Goal: Information Seeking & Learning: Find specific page/section

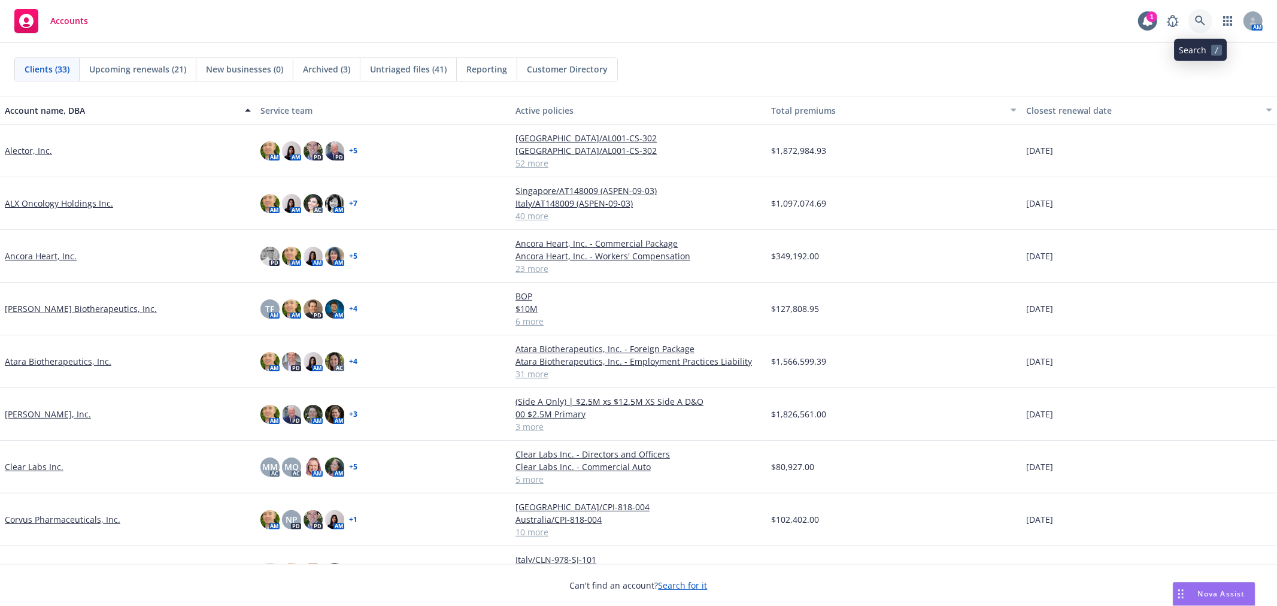
click at [1192, 18] on link at bounding box center [1200, 21] width 24 height 24
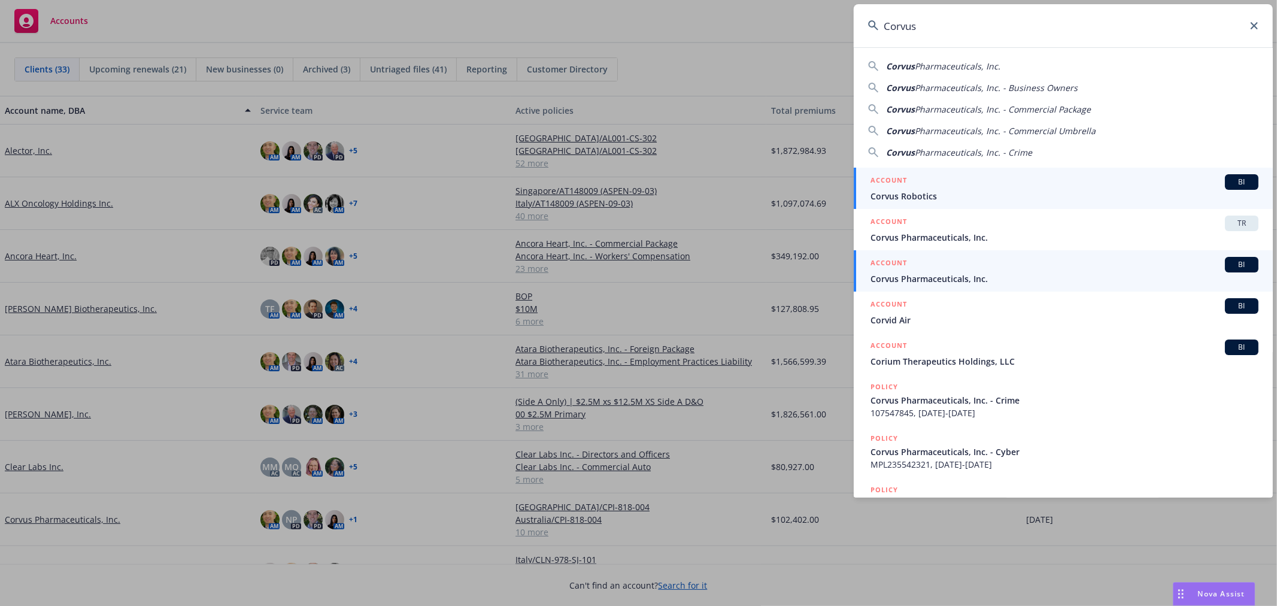
type input "Corvus"
click at [1006, 269] on div "ACCOUNT BI" at bounding box center [1064, 265] width 388 height 16
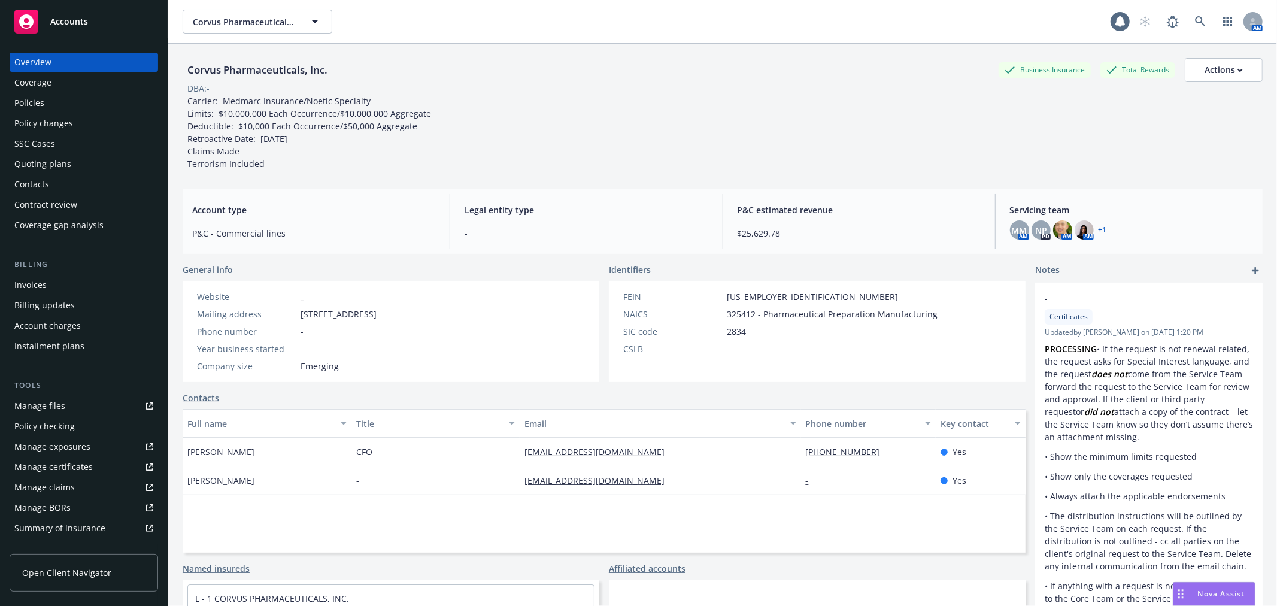
click at [34, 109] on div "Policies" at bounding box center [29, 102] width 30 height 19
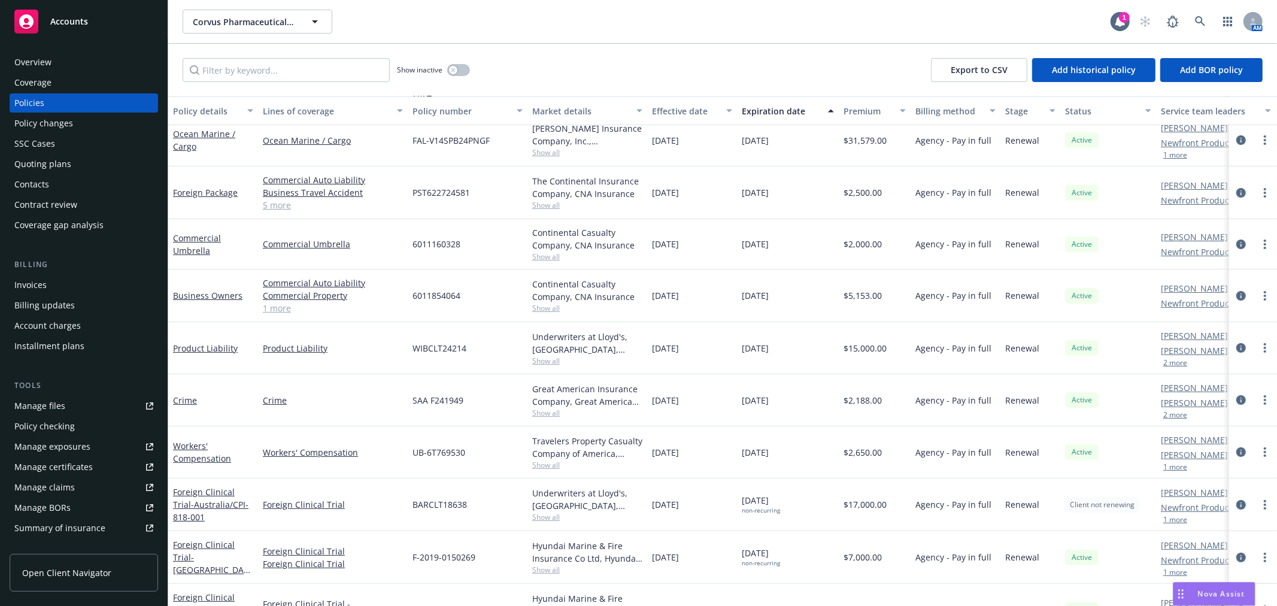
scroll to position [66, 0]
click at [206, 458] on link "Workers' Compensation" at bounding box center [202, 448] width 58 height 24
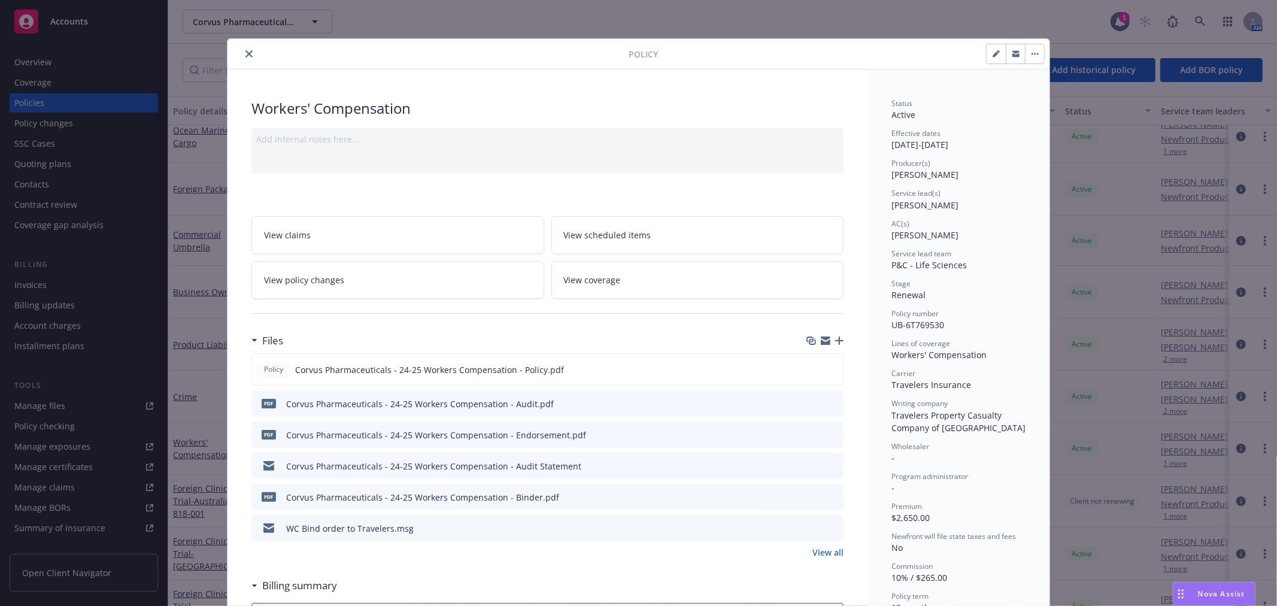
click at [250, 54] on button "close" at bounding box center [249, 54] width 14 height 14
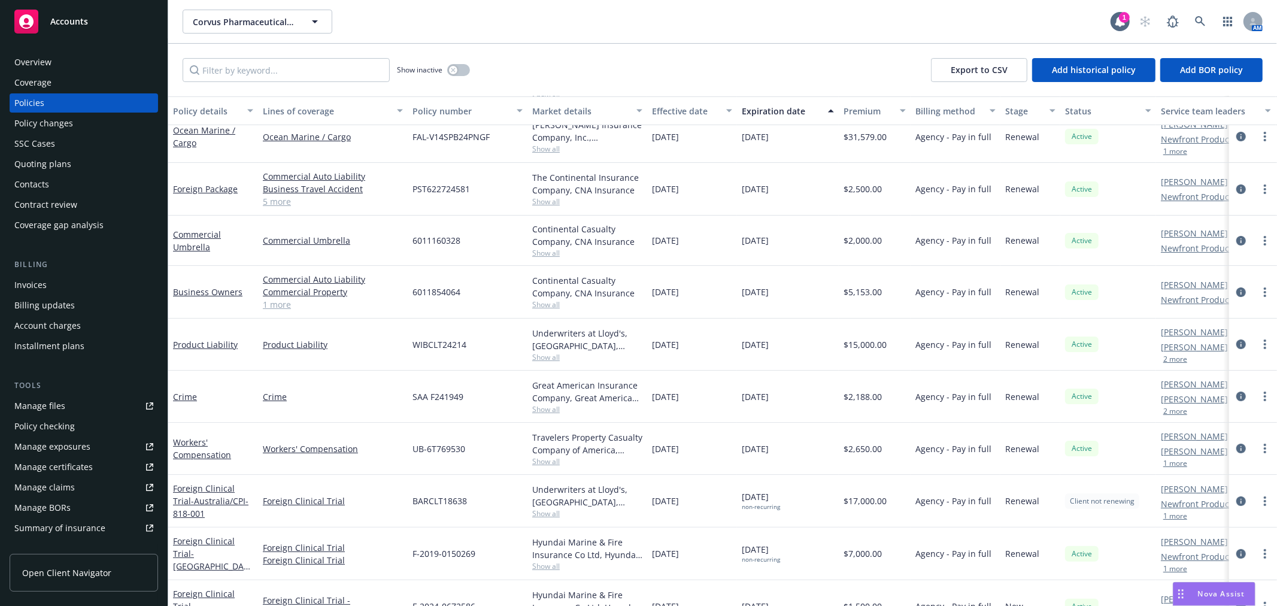
click at [40, 278] on div "Invoices" at bounding box center [30, 284] width 32 height 19
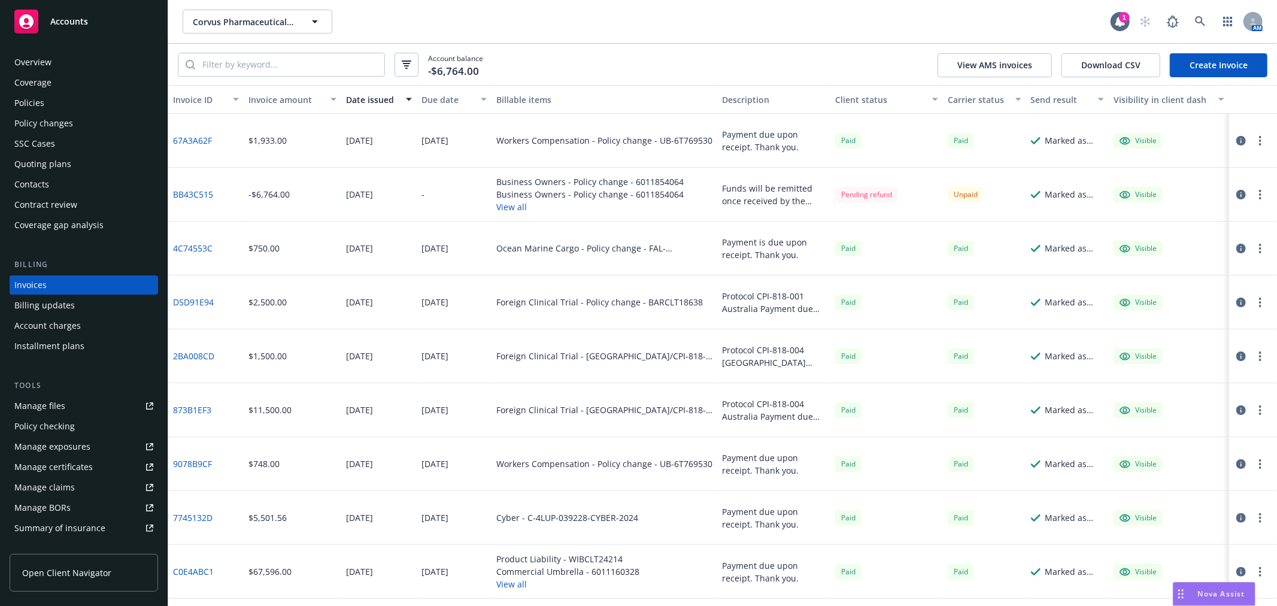
click at [190, 198] on link "BB43C515" at bounding box center [193, 194] width 40 height 13
click at [41, 104] on div "Policies" at bounding box center [29, 102] width 30 height 19
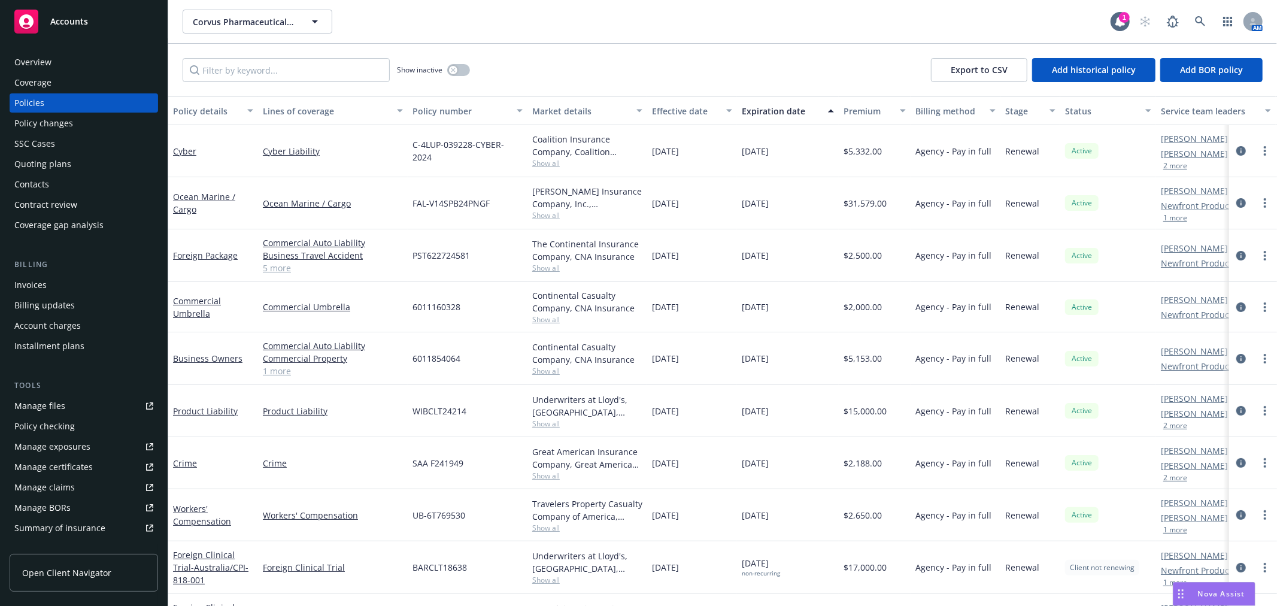
scroll to position [66, 0]
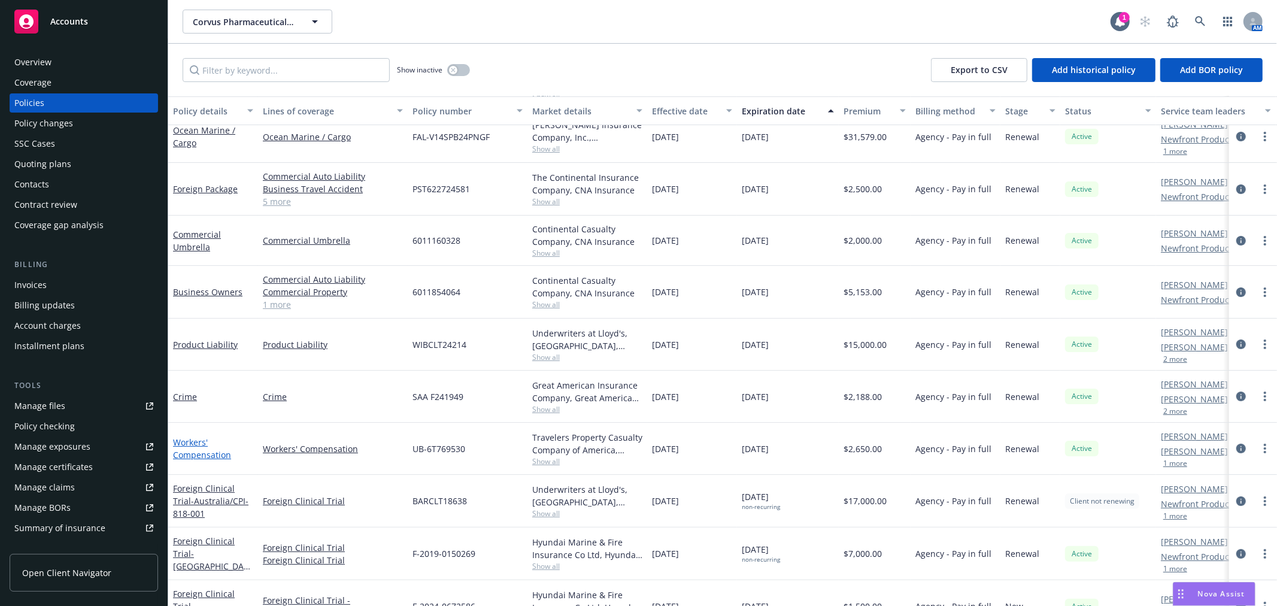
click at [181, 455] on link "Workers' Compensation" at bounding box center [202, 448] width 58 height 24
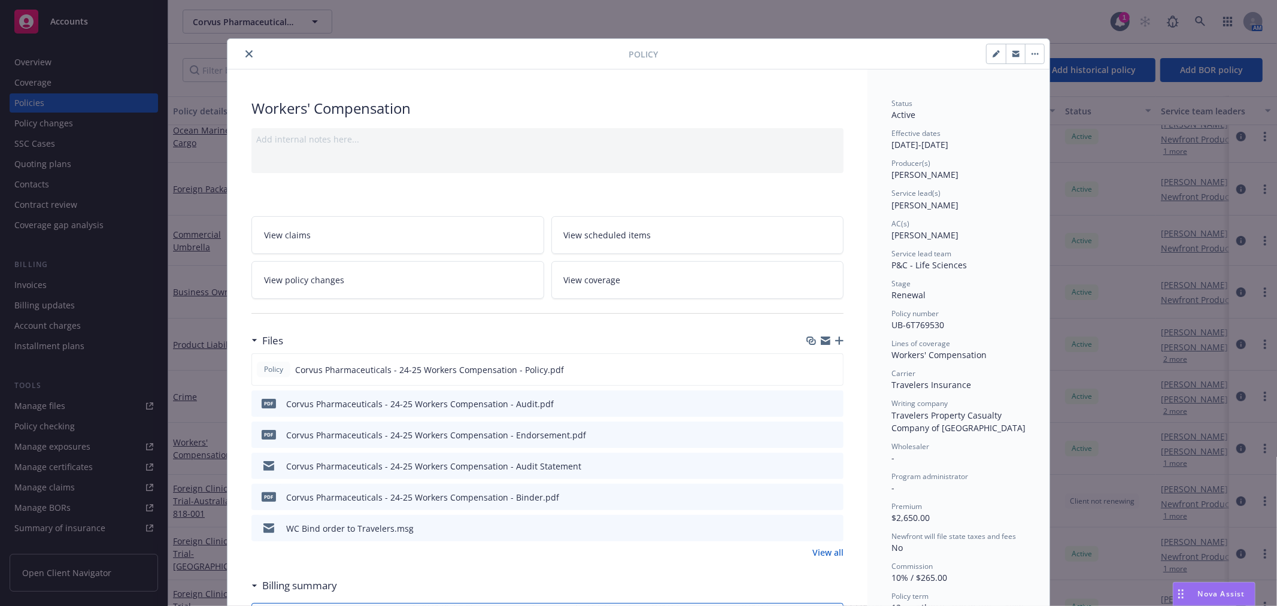
scroll to position [36, 0]
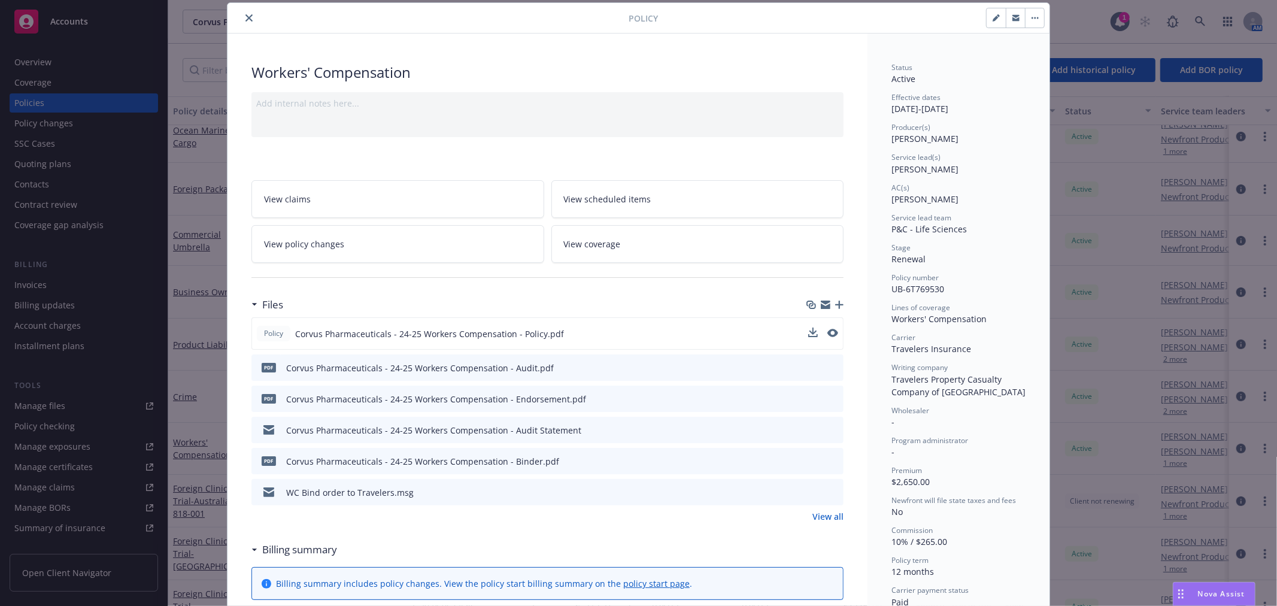
click at [827, 336] on button at bounding box center [832, 333] width 11 height 13
click at [827, 332] on icon "preview file" at bounding box center [831, 333] width 11 height 8
click at [245, 14] on icon "close" at bounding box center [248, 17] width 7 height 7
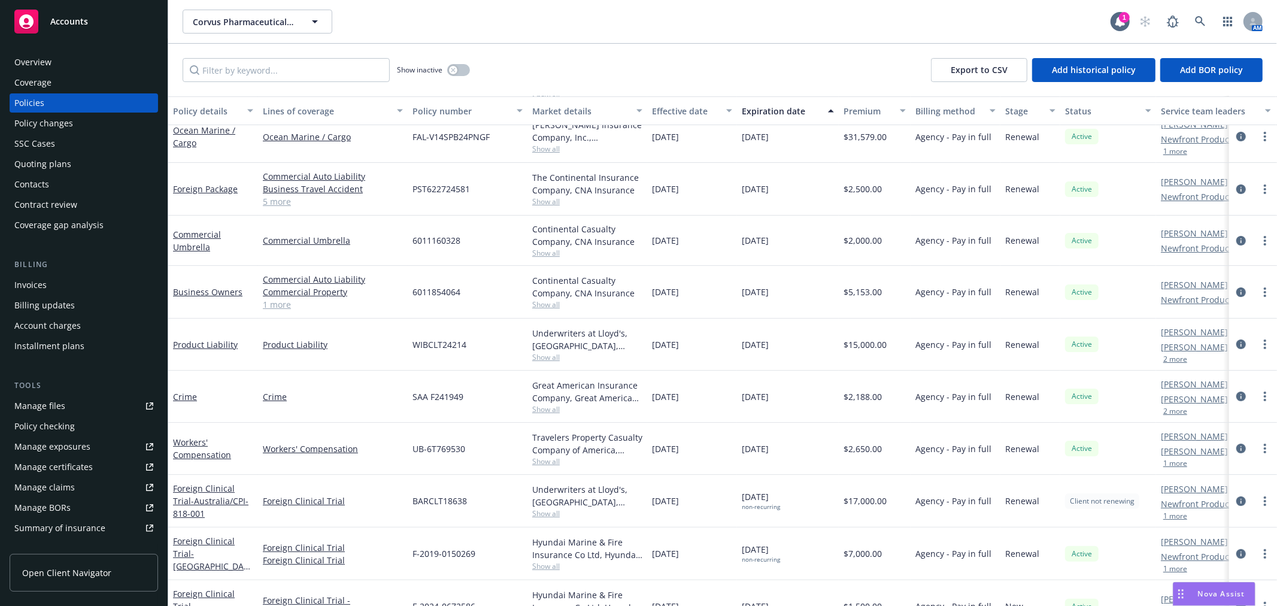
click at [873, 18] on div "Corvus Pharmaceuticals, Inc. Corvus Pharmaceuticals, Inc." at bounding box center [647, 22] width 928 height 24
click at [1198, 22] on icon at bounding box center [1200, 21] width 10 height 10
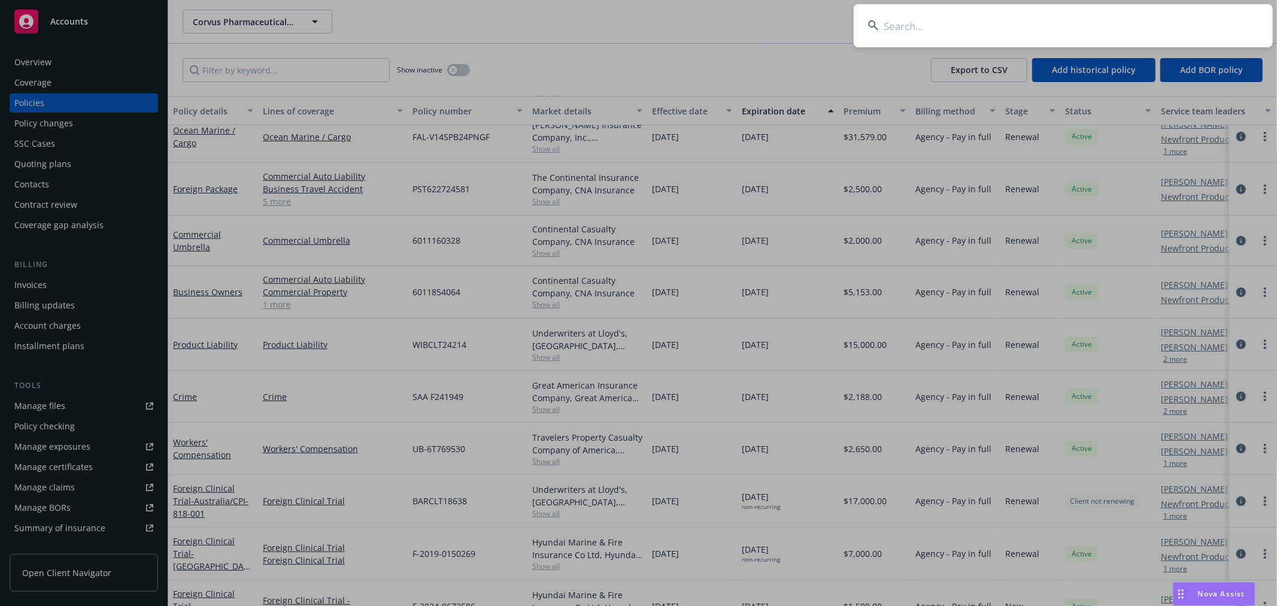
click at [1022, 22] on input at bounding box center [1063, 25] width 419 height 43
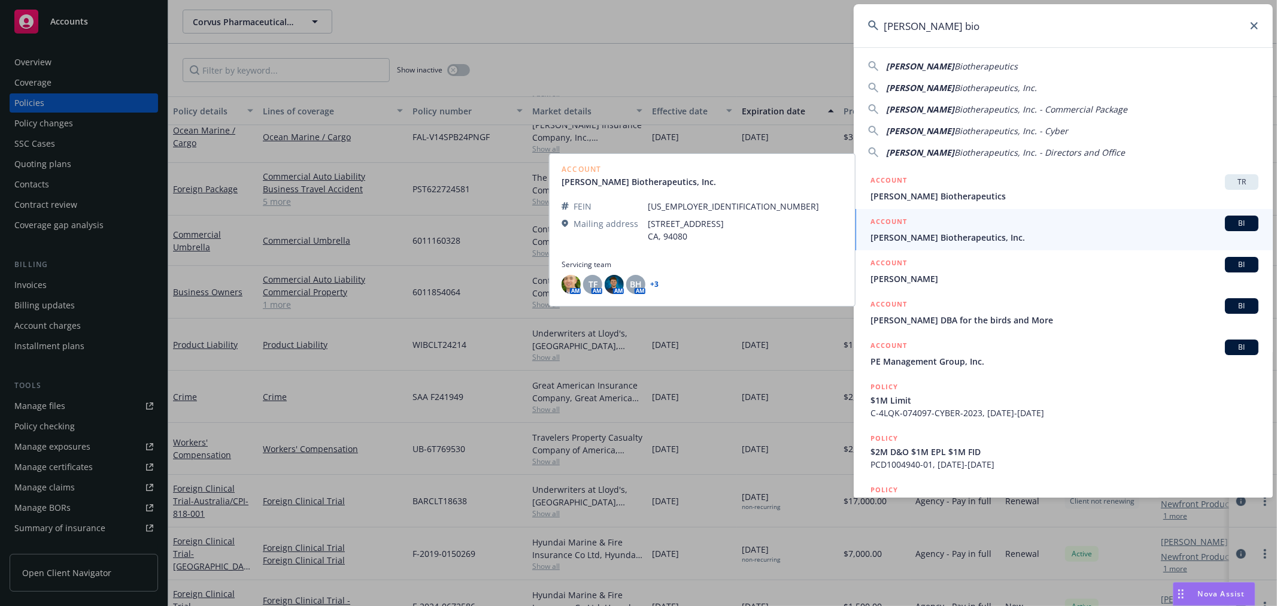
type input "[PERSON_NAME] bio"
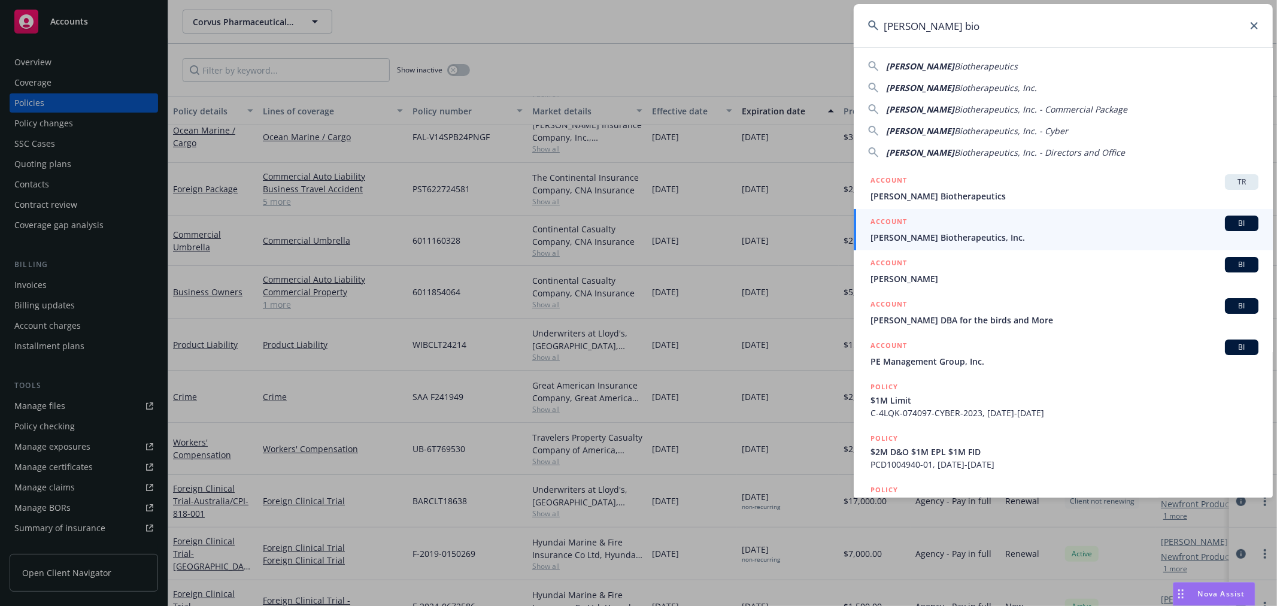
click at [965, 231] on span "[PERSON_NAME] Biotherapeutics, Inc." at bounding box center [1064, 237] width 388 height 13
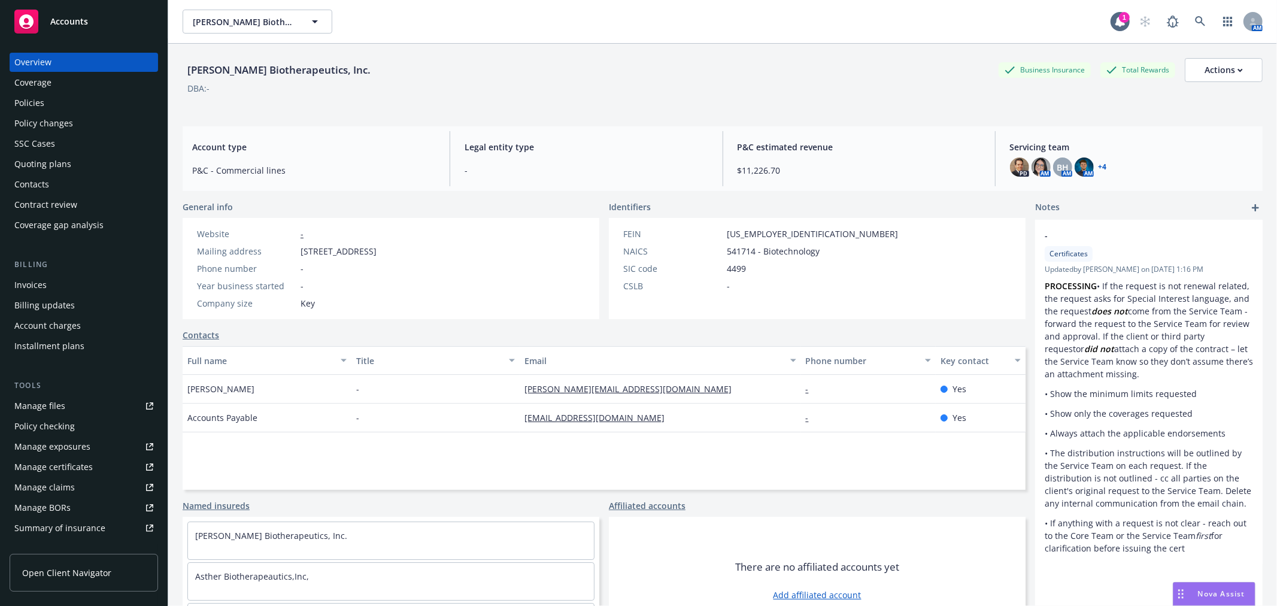
click at [60, 107] on div "Policies" at bounding box center [83, 102] width 139 height 19
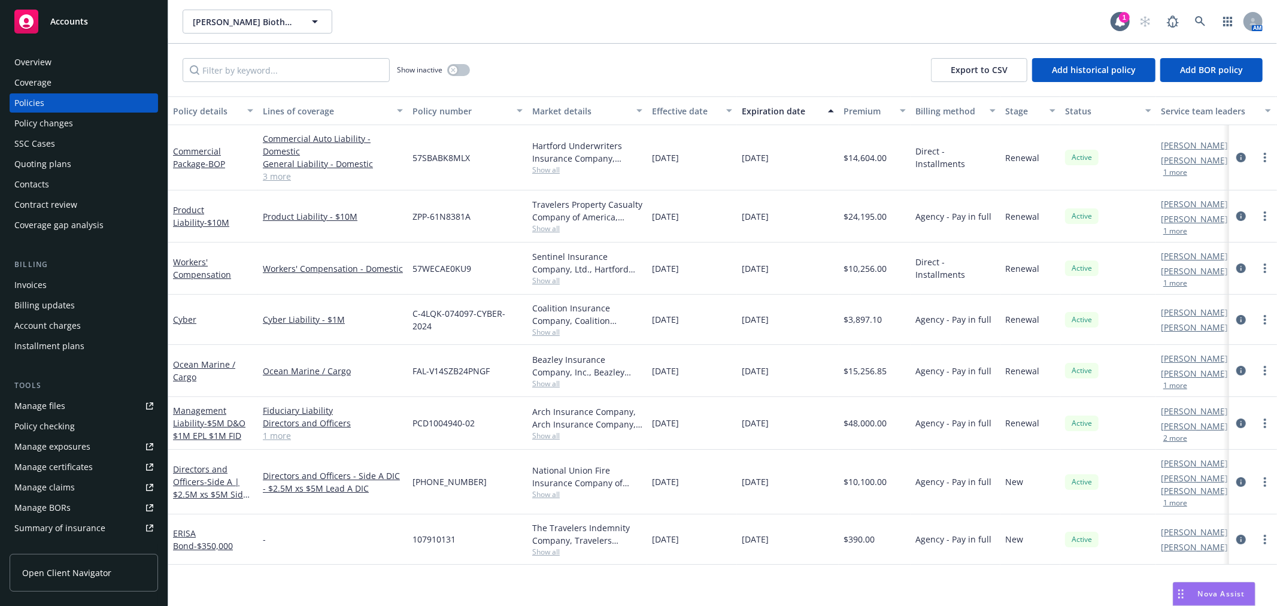
click at [723, 28] on div "[PERSON_NAME] Biotherapeutics, Inc. [PERSON_NAME] Biotherapeutics, Inc." at bounding box center [647, 22] width 928 height 24
click at [1201, 24] on icon at bounding box center [1200, 21] width 11 height 11
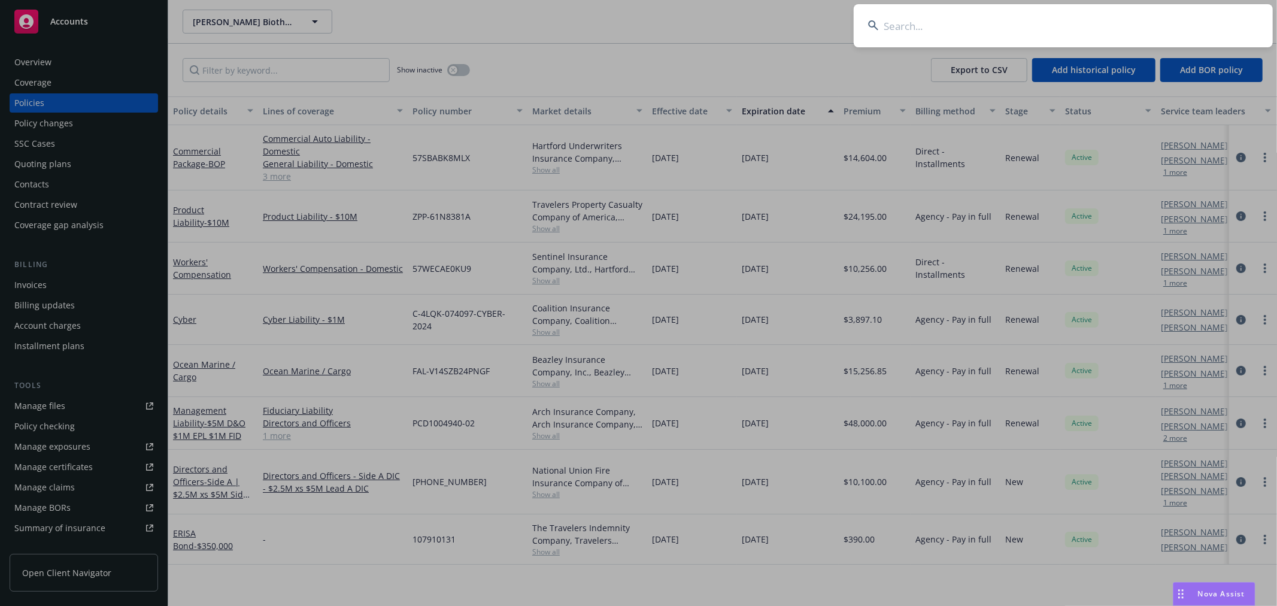
click at [1011, 25] on input at bounding box center [1063, 25] width 419 height 43
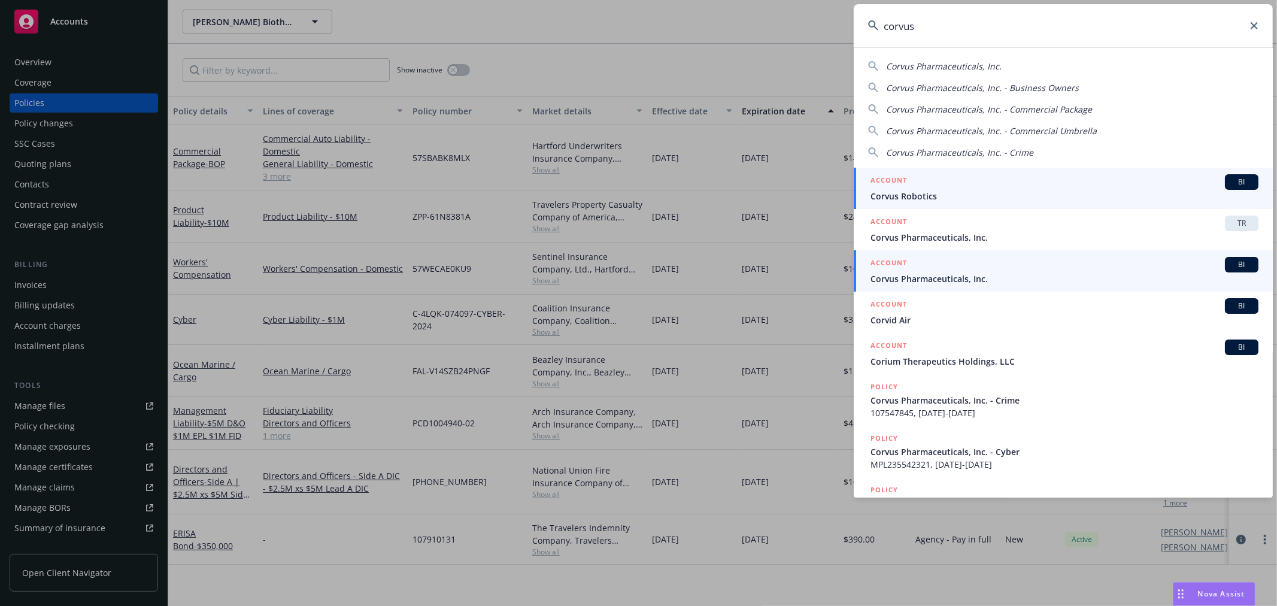
type input "corvus"
click at [922, 281] on span "Corvus Pharmaceuticals, Inc." at bounding box center [1064, 278] width 388 height 13
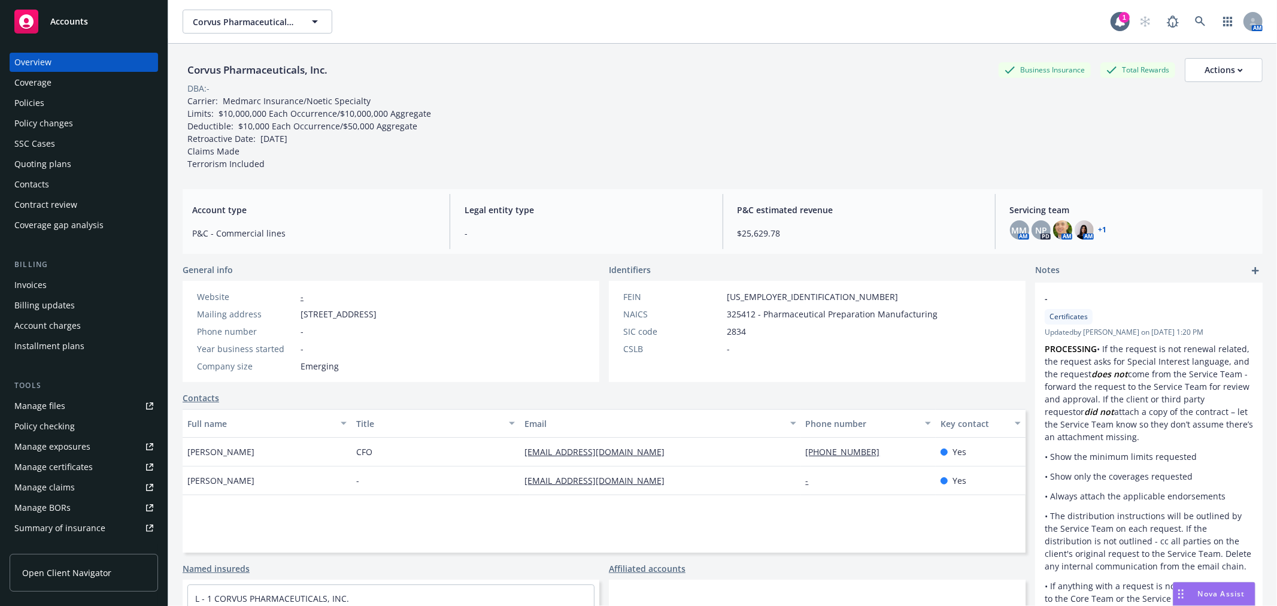
click at [48, 101] on div "Policies" at bounding box center [83, 102] width 139 height 19
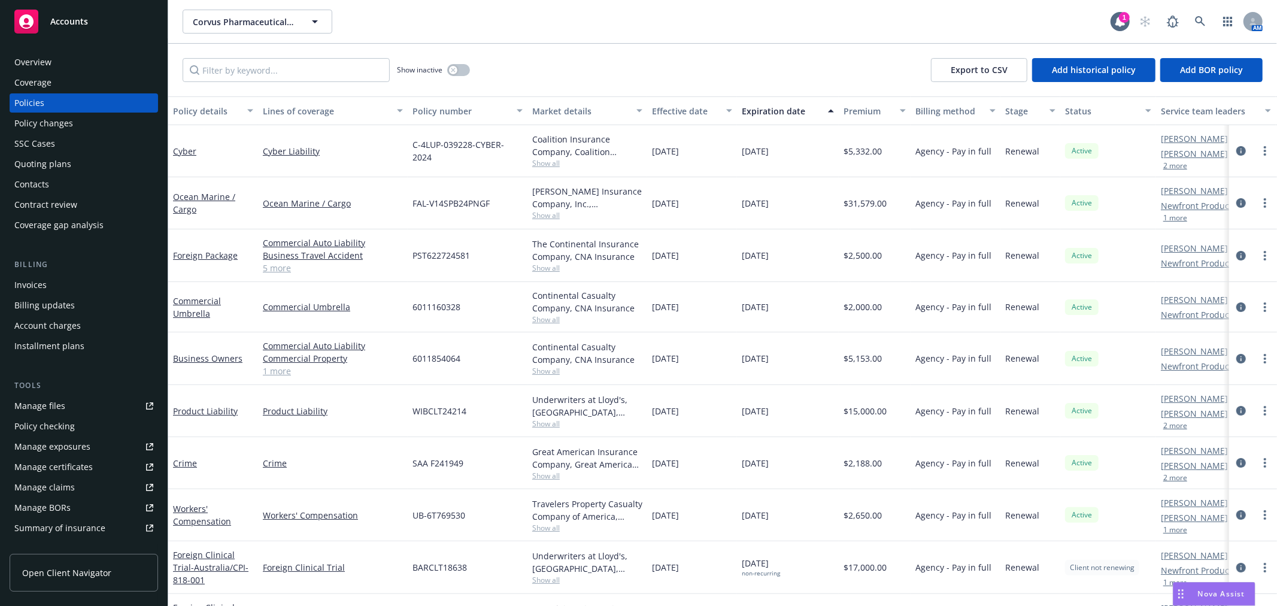
click at [611, 56] on div "Show inactive Export to CSV Add historical policy Add BOR policy" at bounding box center [722, 70] width 1109 height 53
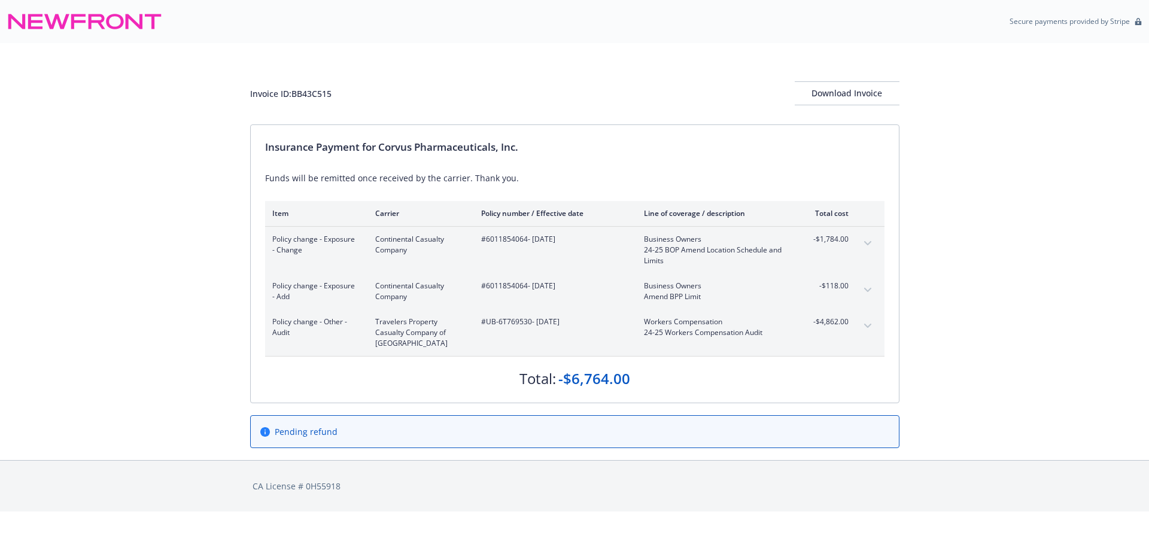
click at [864, 324] on icon "expand content" at bounding box center [867, 326] width 7 height 5
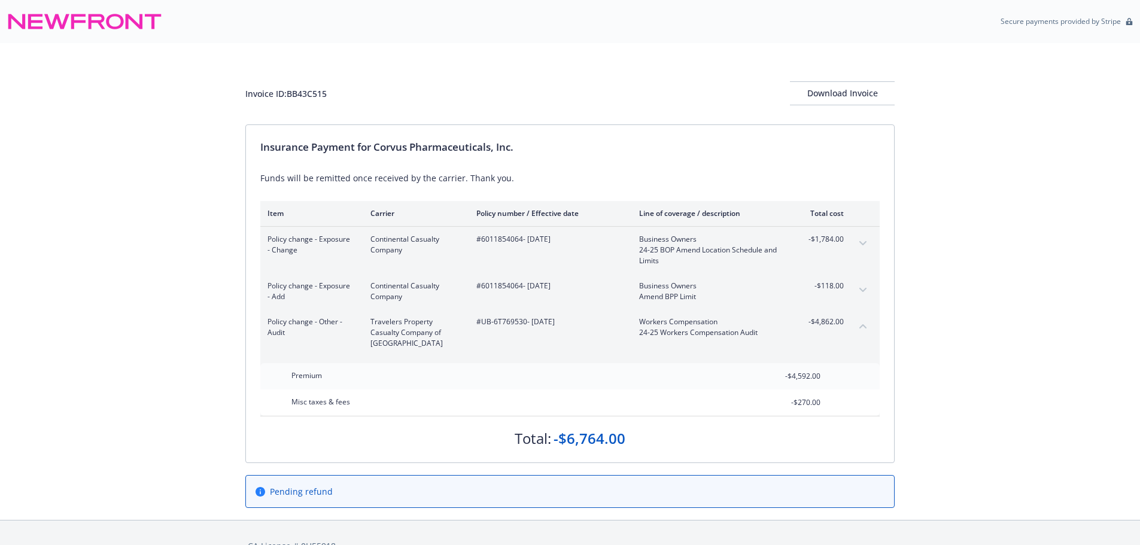
click at [978, 75] on div "Invoice ID: BB43C515 Download Invoice Insurance Payment for Corvus Pharmaceutic…" at bounding box center [570, 281] width 1140 height 477
